Goal: Task Accomplishment & Management: Use online tool/utility

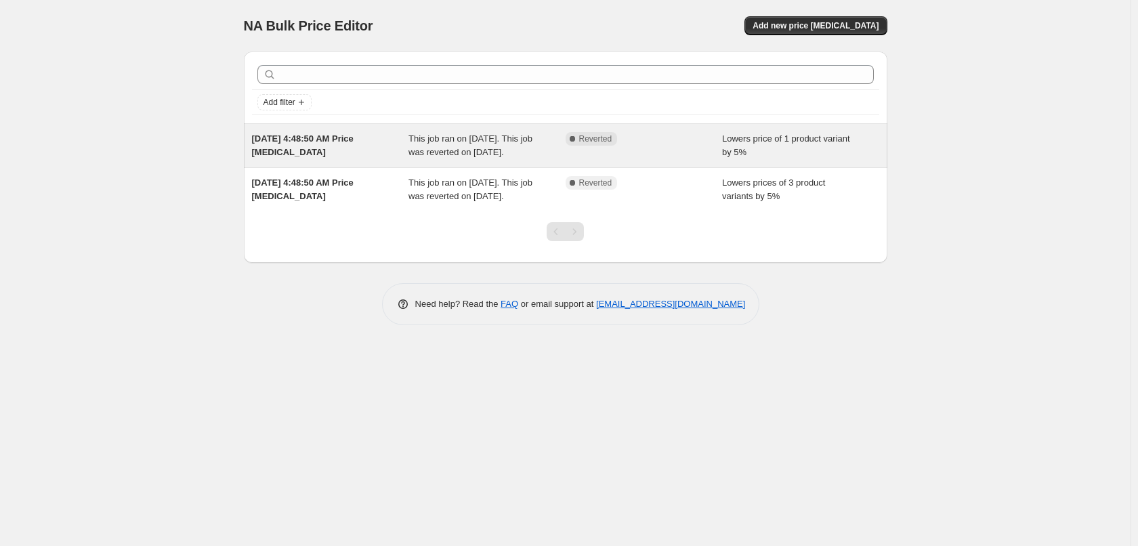
click at [641, 159] on div "Complete Reverted" at bounding box center [643, 145] width 157 height 27
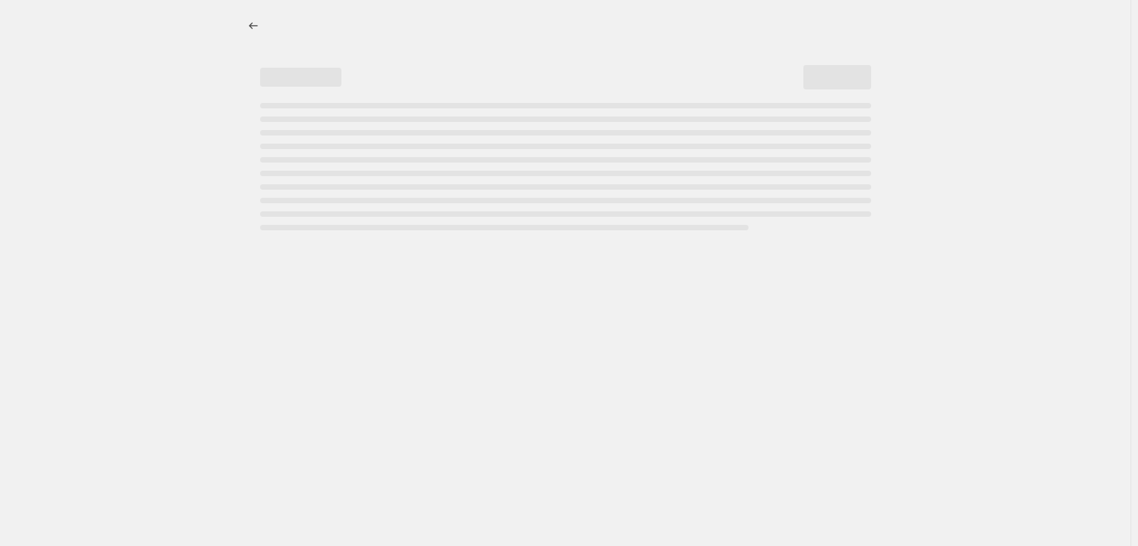
select select "percentage"
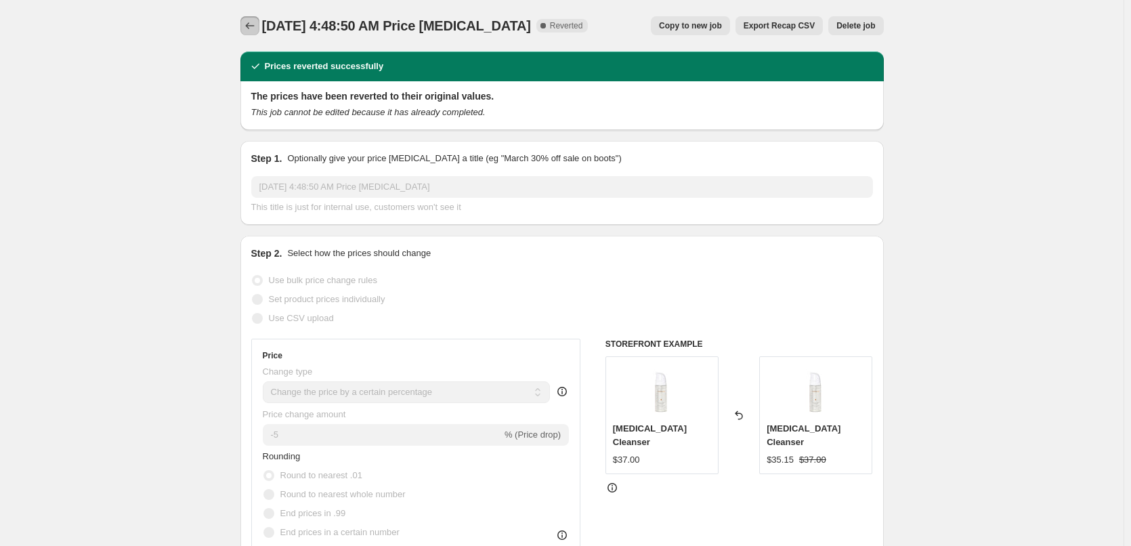
click at [253, 25] on icon "Price change jobs" at bounding box center [250, 26] width 14 height 14
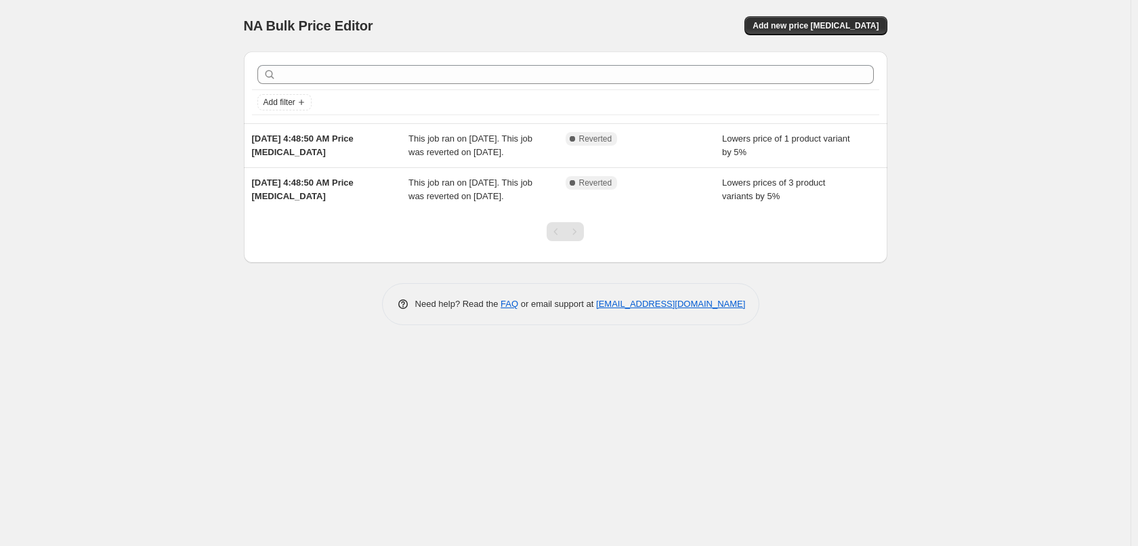
click at [841, 23] on span "Add new price [MEDICAL_DATA]" at bounding box center [815, 25] width 126 height 11
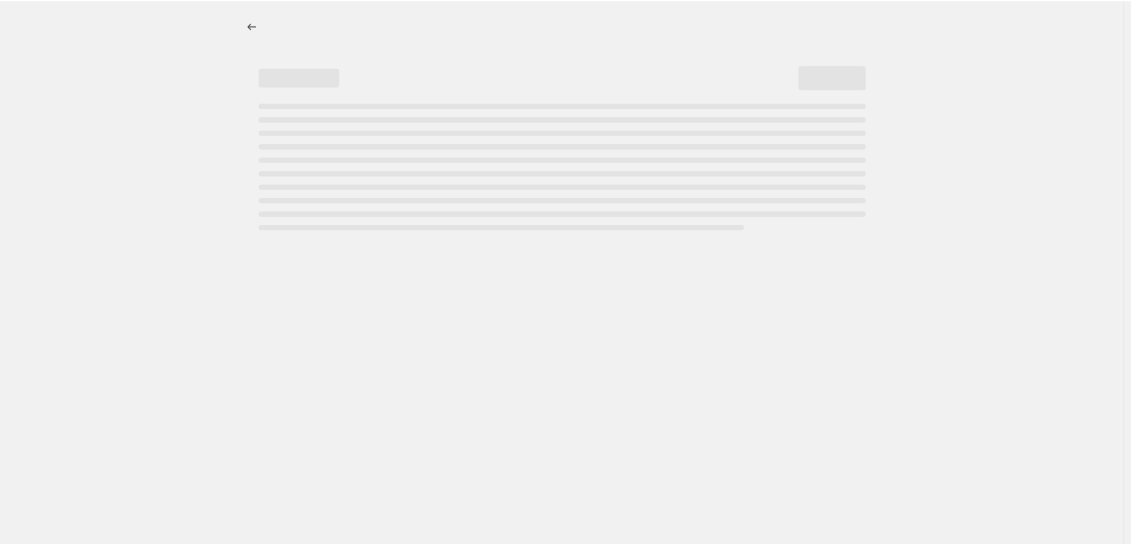
select select "percentage"
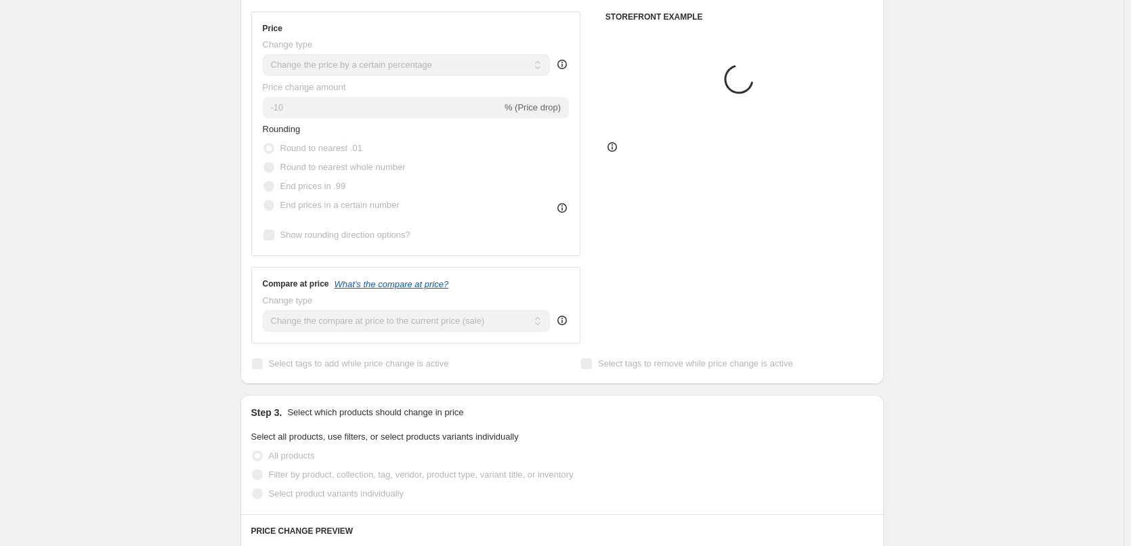
scroll to position [339, 0]
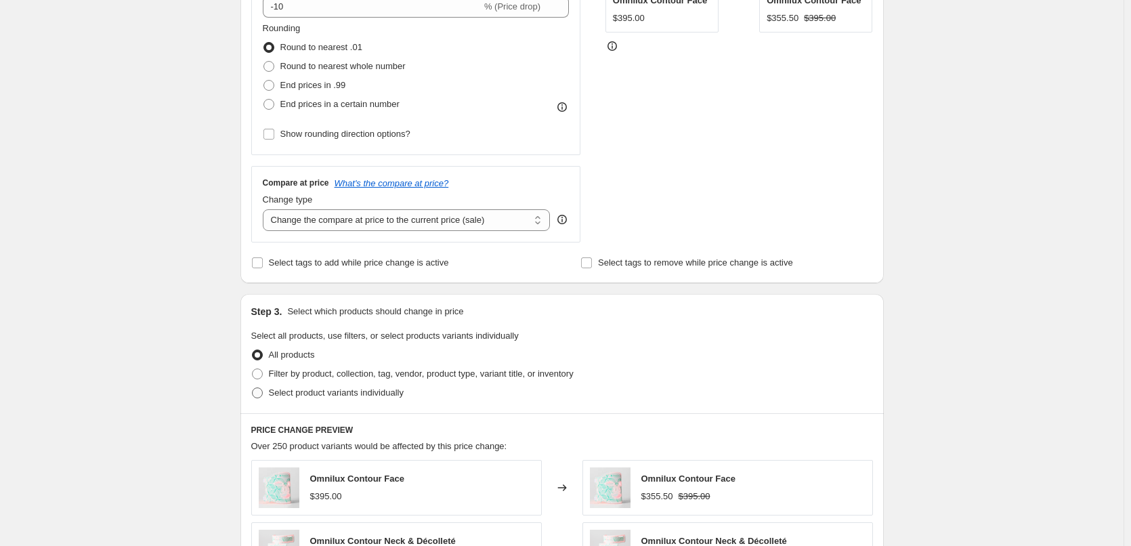
click at [344, 389] on span "Select product variants individually" at bounding box center [336, 392] width 135 height 10
click at [253, 388] on input "Select product variants individually" at bounding box center [252, 387] width 1 height 1
radio input "true"
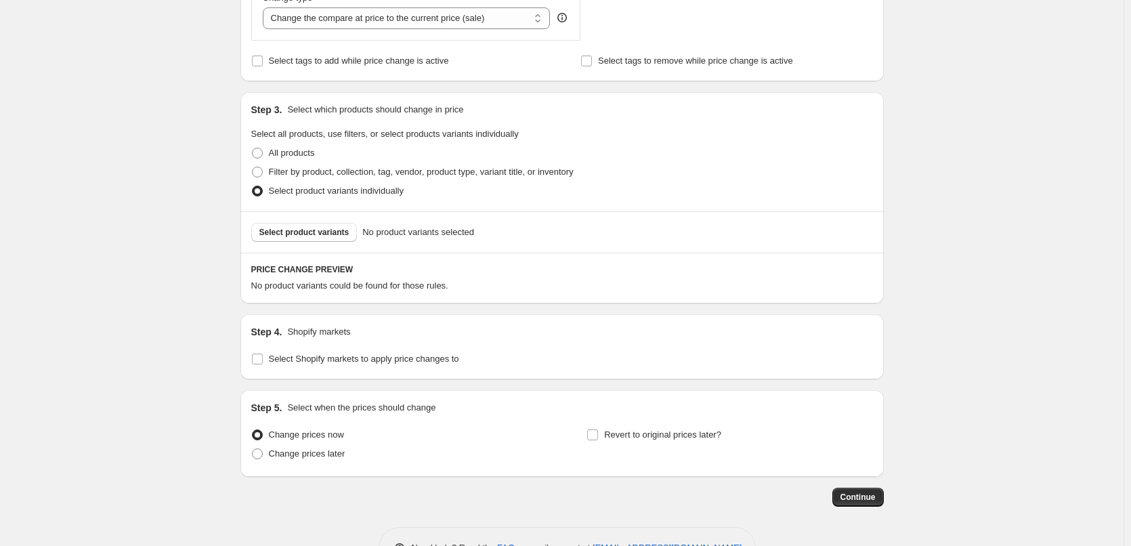
scroll to position [584, 0]
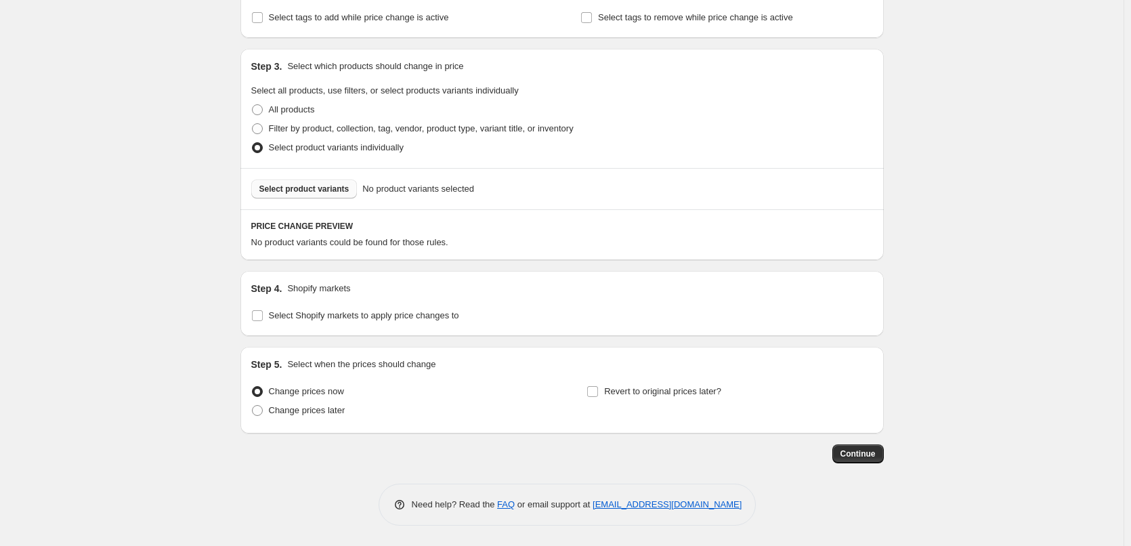
click at [308, 188] on span "Select product variants" at bounding box center [304, 189] width 90 height 11
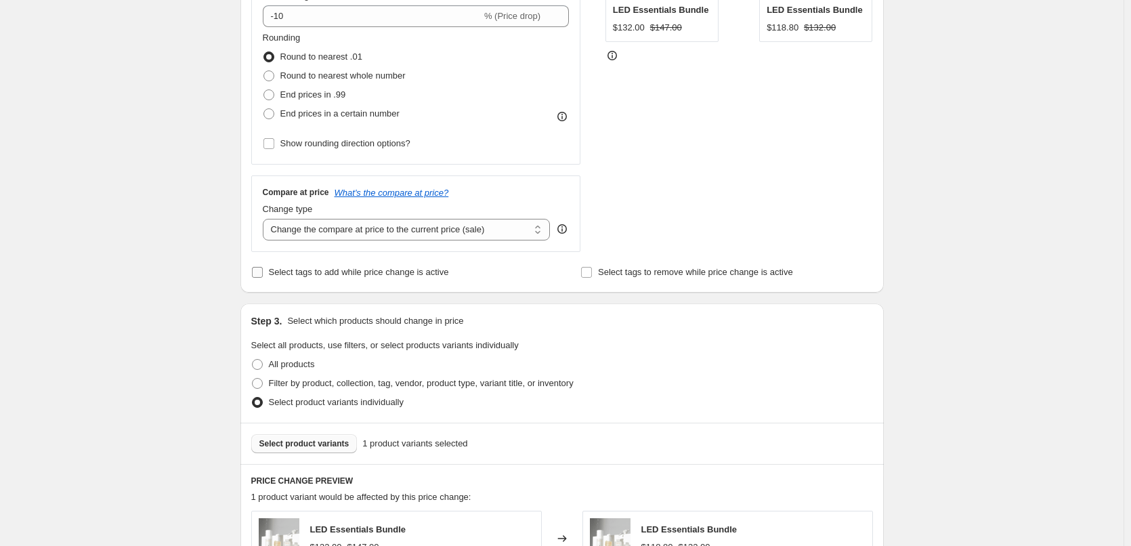
scroll to position [270, 0]
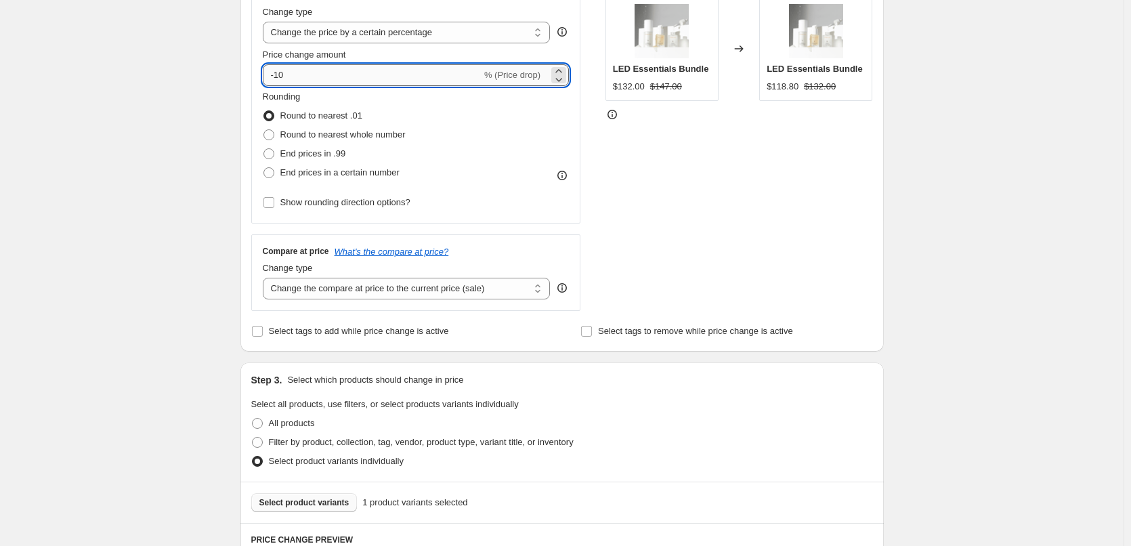
click at [353, 71] on input "-10" at bounding box center [372, 75] width 219 height 22
click at [712, 174] on div "STOREFRONT EXAMPLE LED Essentials Bundle $132.00 $147.00 Changed to LED Essenti…" at bounding box center [738, 145] width 267 height 332
drag, startPoint x: 276, startPoint y: 81, endPoint x: 391, endPoint y: 81, distance: 115.1
click at [391, 81] on input "-10.2" at bounding box center [372, 75] width 219 height 22
type input "-15"
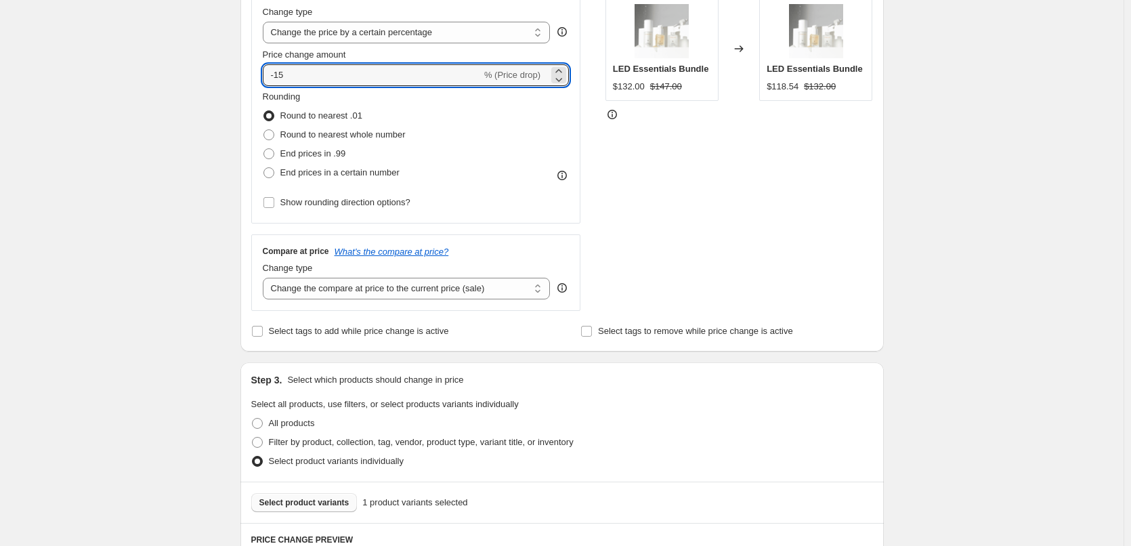
click at [799, 257] on div "STOREFRONT EXAMPLE LED Essentials Bundle $132.00 $147.00 Changed to LED Essenti…" at bounding box center [738, 145] width 267 height 332
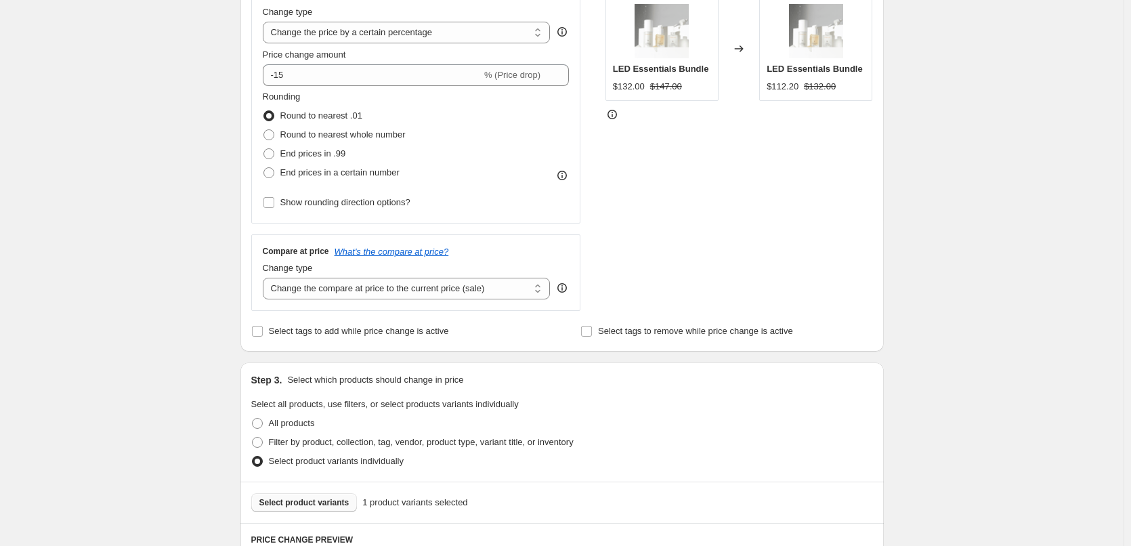
scroll to position [202, 0]
